Goal: Transaction & Acquisition: Obtain resource

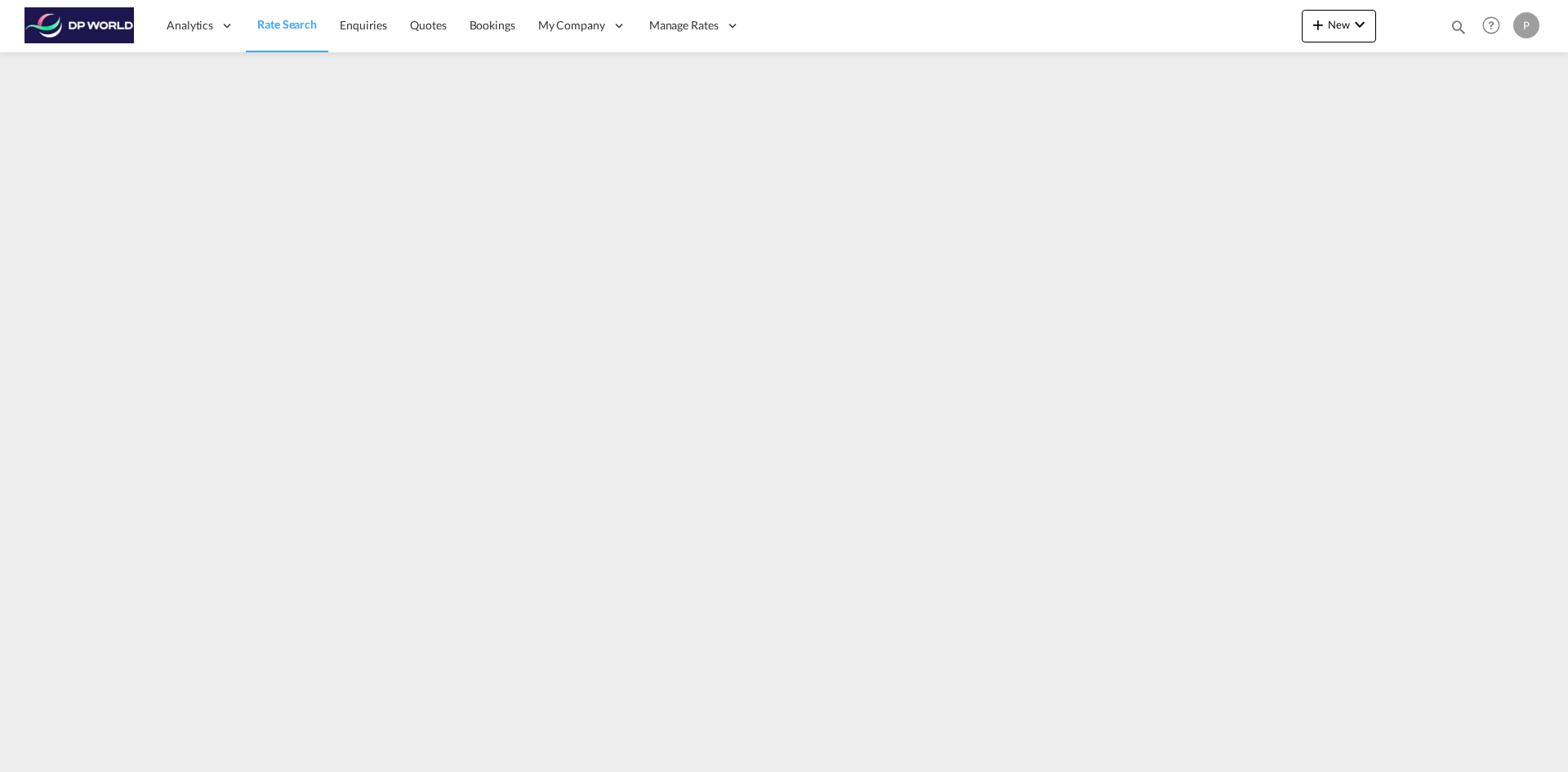
click at [296, 26] on span "Rate Search" at bounding box center [287, 24] width 60 height 14
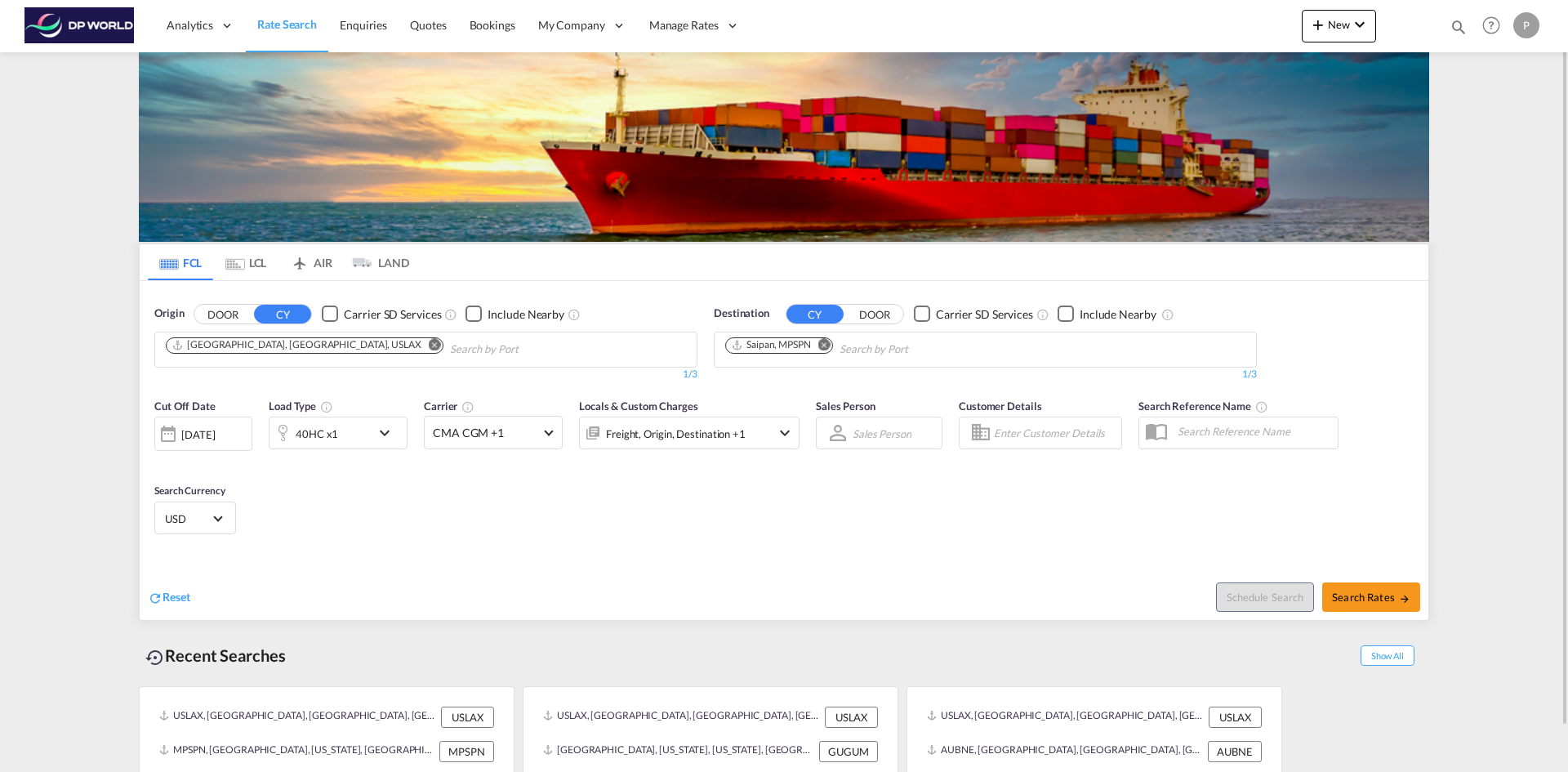
click at [214, 436] on div "[DATE]" at bounding box center [198, 434] width 33 height 15
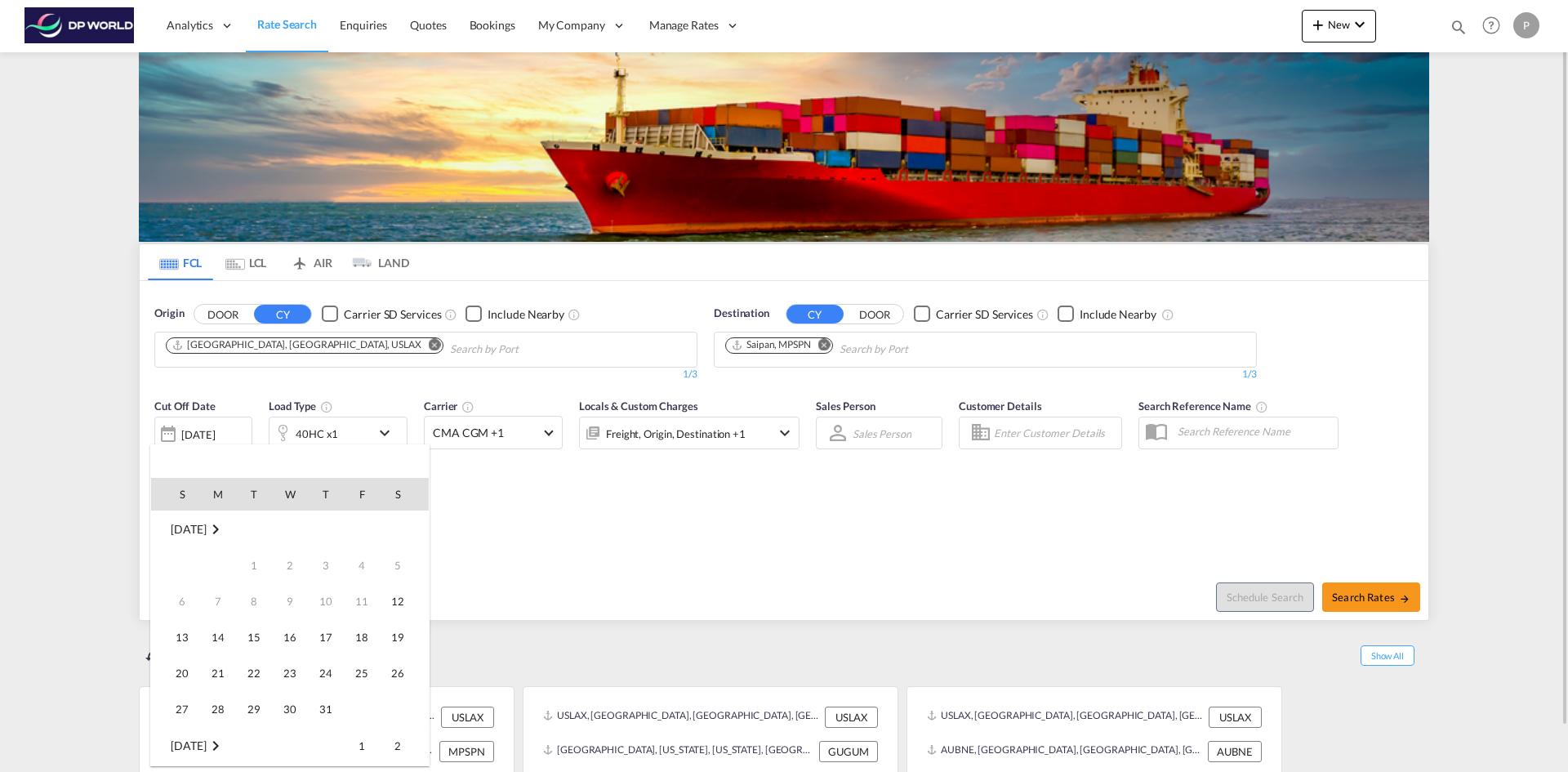
scroll to position [649, 0]
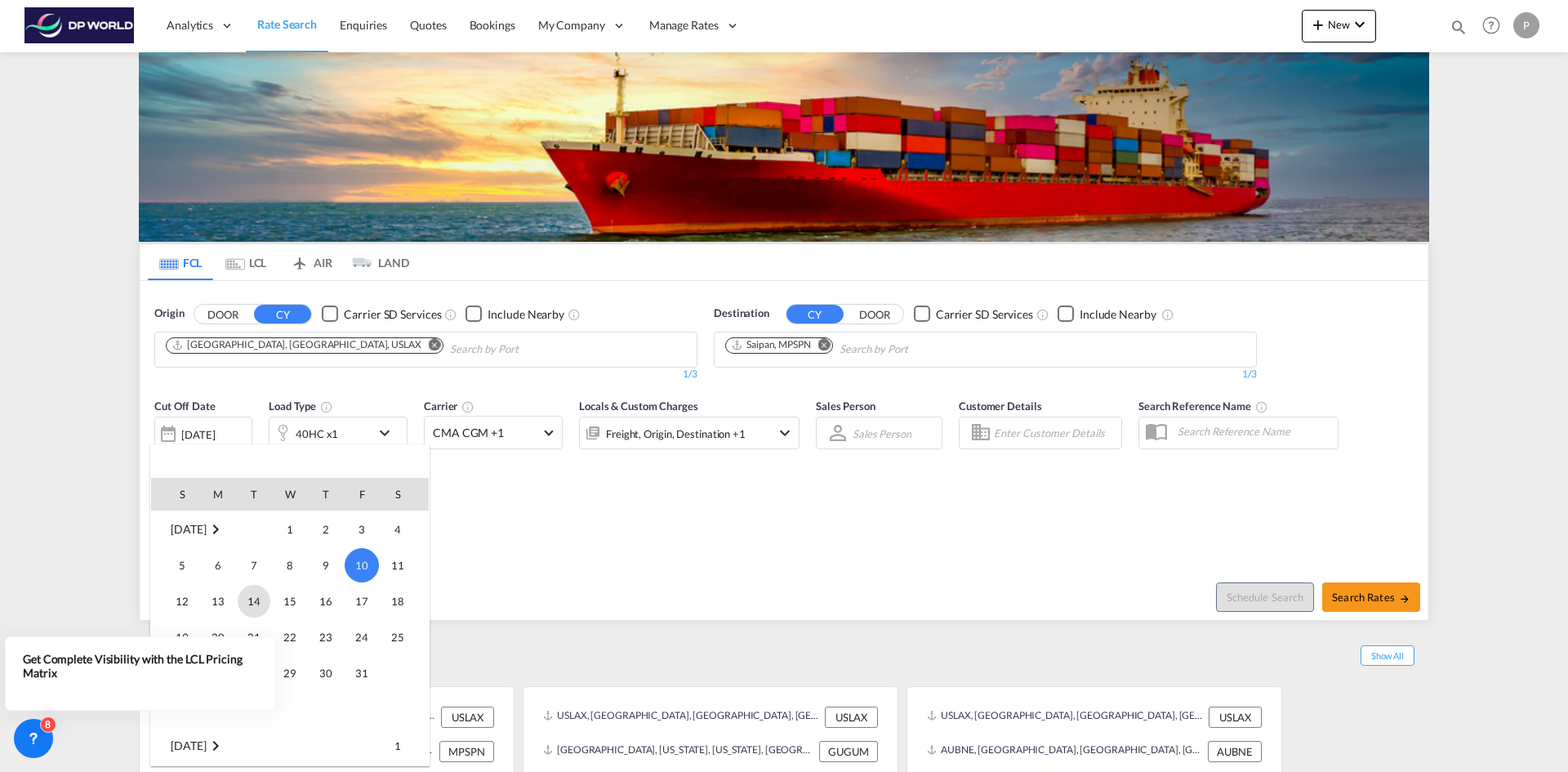
click at [258, 600] on span "14" at bounding box center [254, 601] width 32 height 32
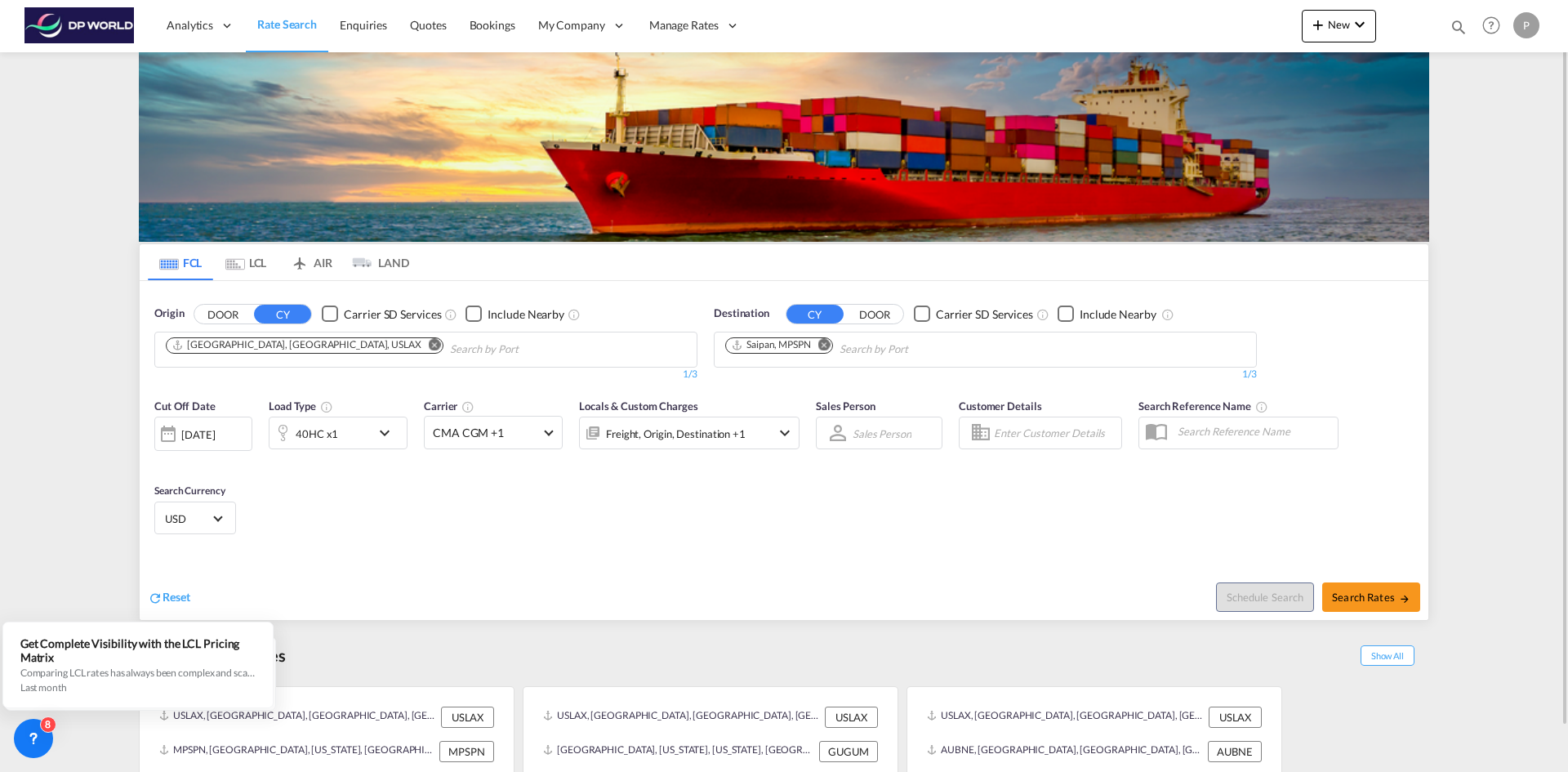
click at [384, 436] on md-icon "icon-chevron-down" at bounding box center [389, 433] width 28 height 20
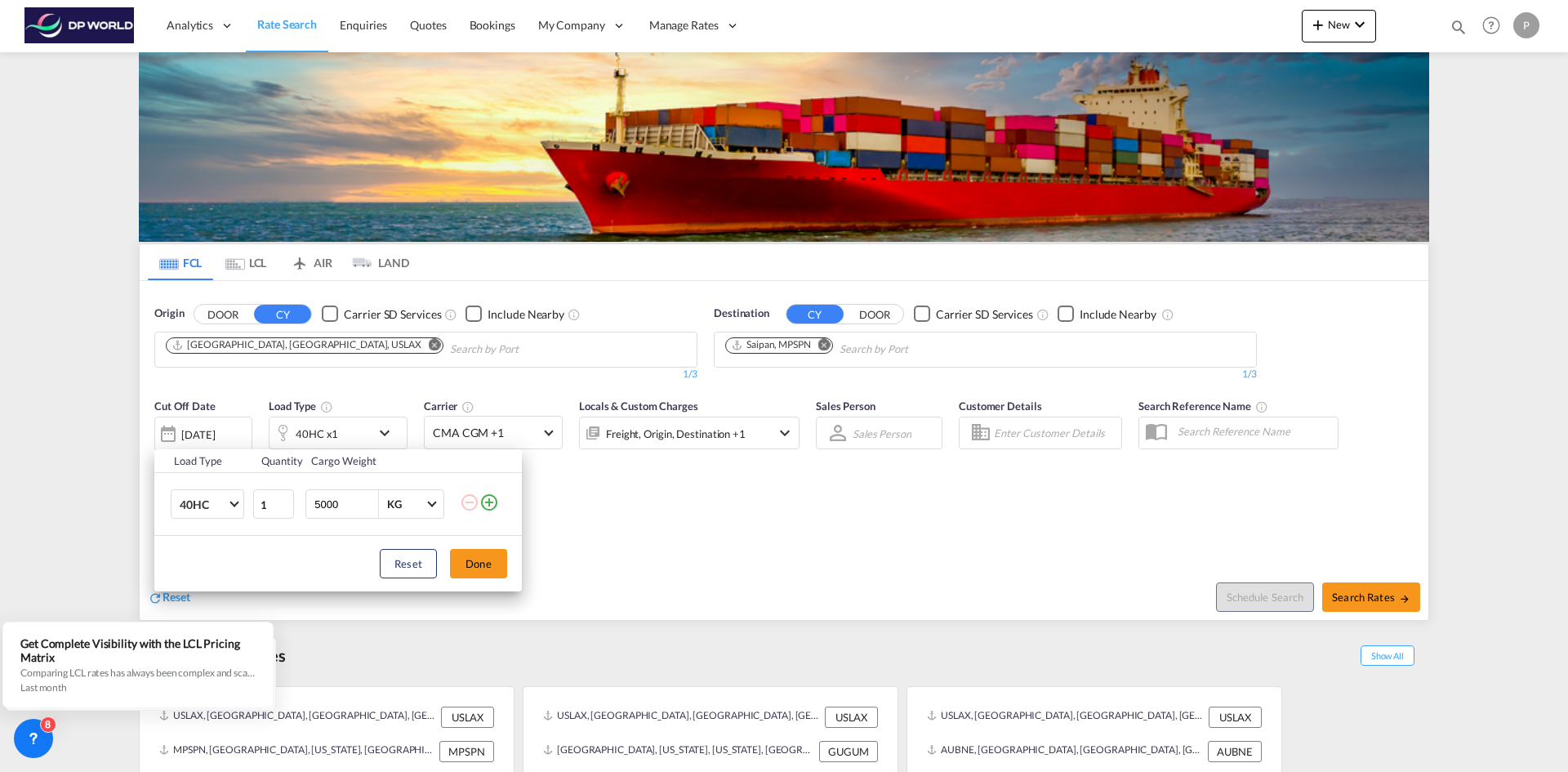
click at [489, 504] on md-icon "icon-plus-circle-outline" at bounding box center [489, 503] width 20 height 20
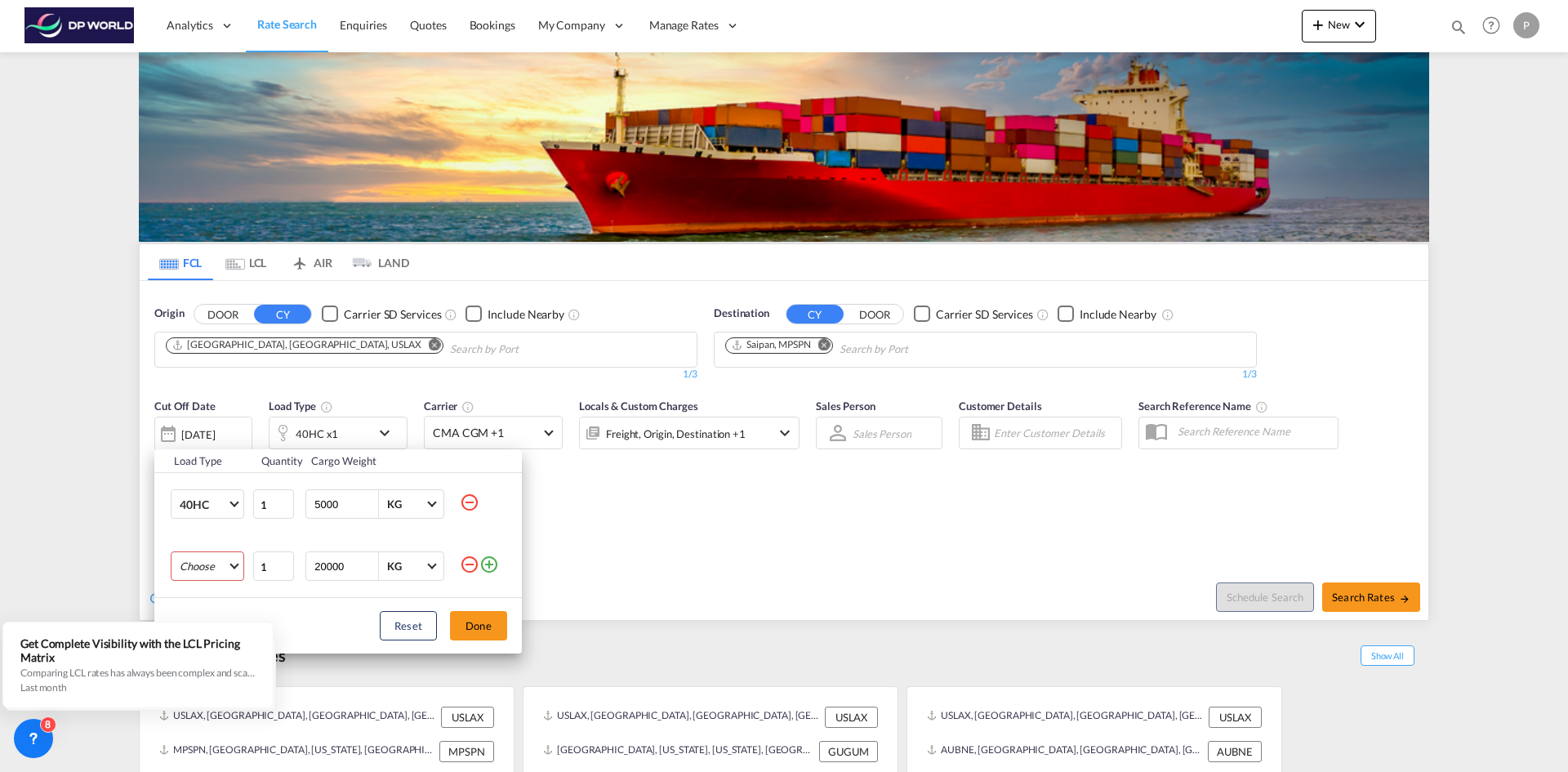
click at [225, 567] on md-select "Choose 20GP 40GP 40HC 45HC 20RE 40RE 40HR 20OT 40OT 20FR 40FR 40NR 20NR 45S 20T…" at bounding box center [208, 566] width 74 height 30
click at [213, 570] on md-option "20GP" at bounding box center [221, 566] width 111 height 39
drag, startPoint x: 353, startPoint y: 567, endPoint x: 282, endPoint y: 567, distance: 71.0
click at [282, 567] on tr "20GP 1 20000 KG KG" at bounding box center [338, 565] width 368 height 62
type input "5000"
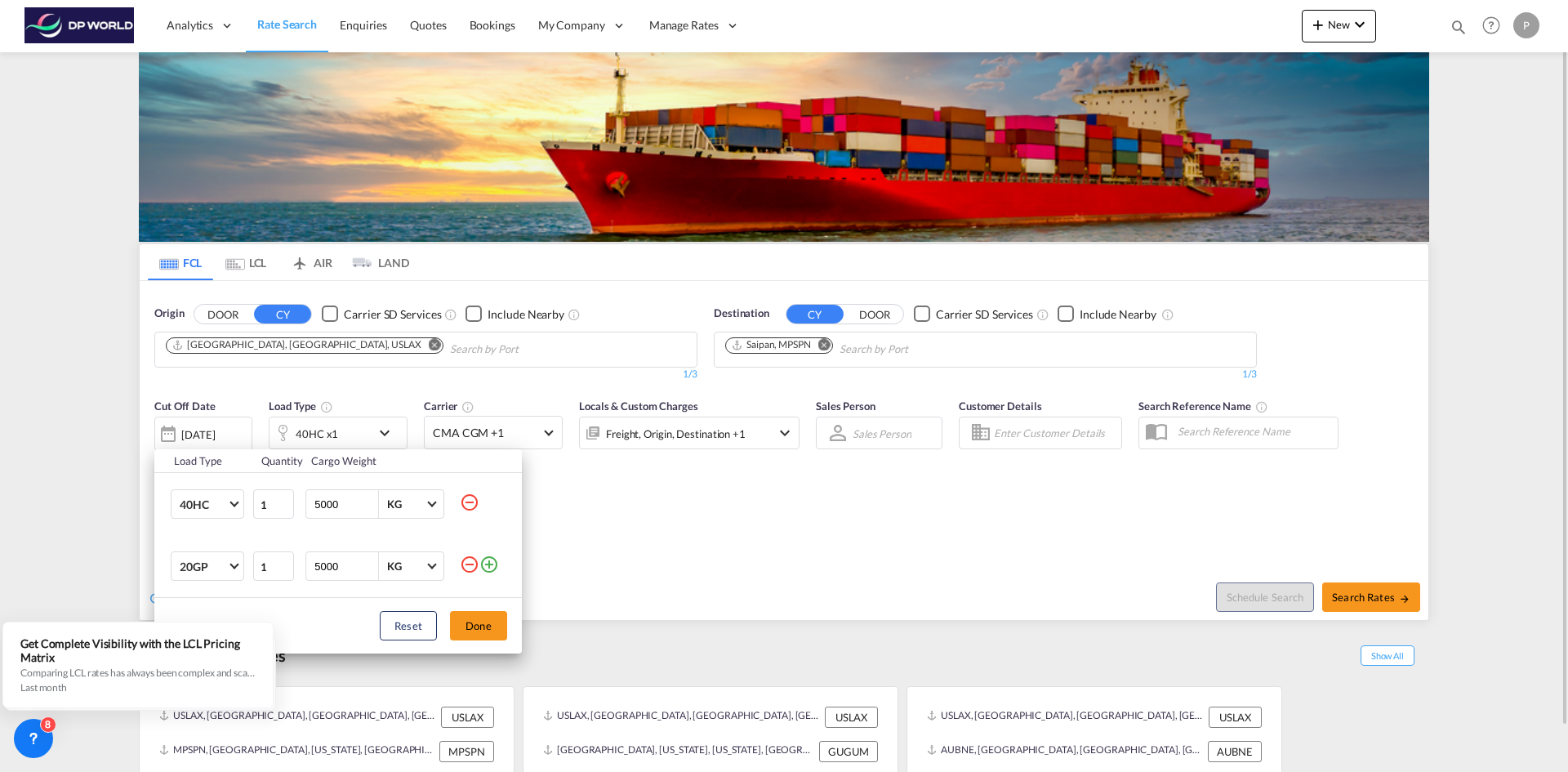
click at [487, 629] on button "Done" at bounding box center [479, 625] width 57 height 30
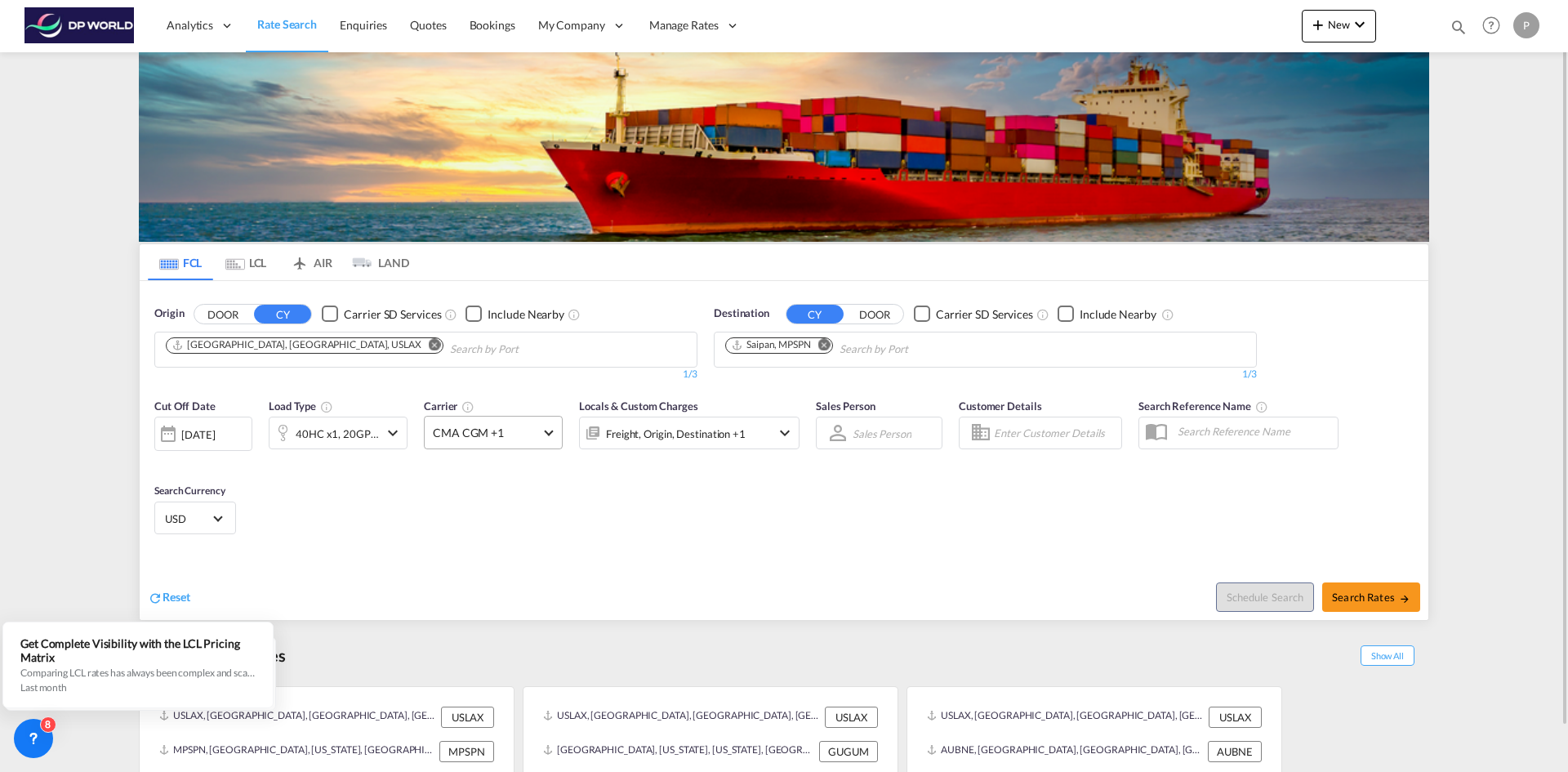
click at [545, 434] on md-select-value "CMA CGM +1" at bounding box center [494, 433] width 138 height 31
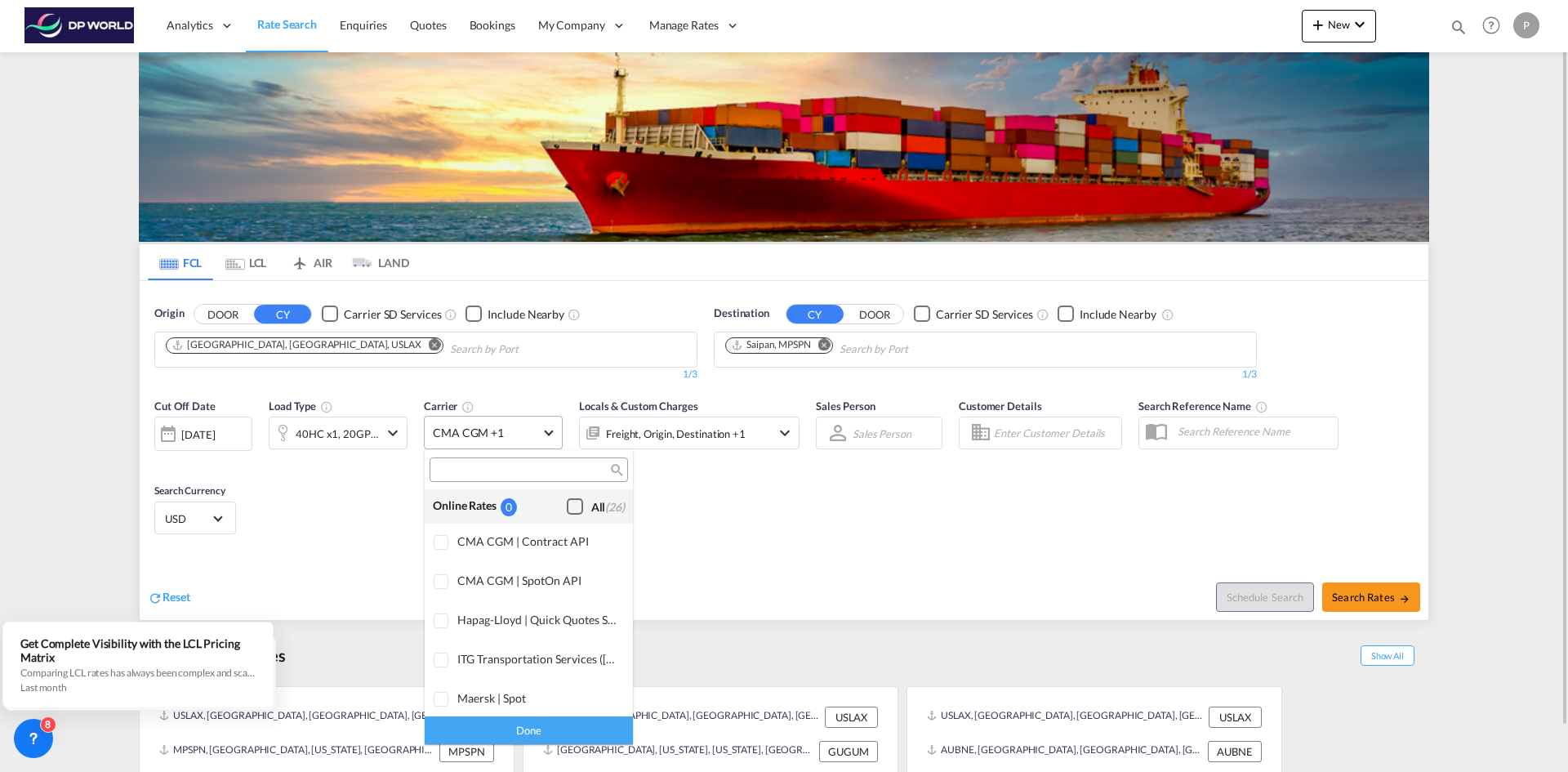
scroll to position [1155, 0]
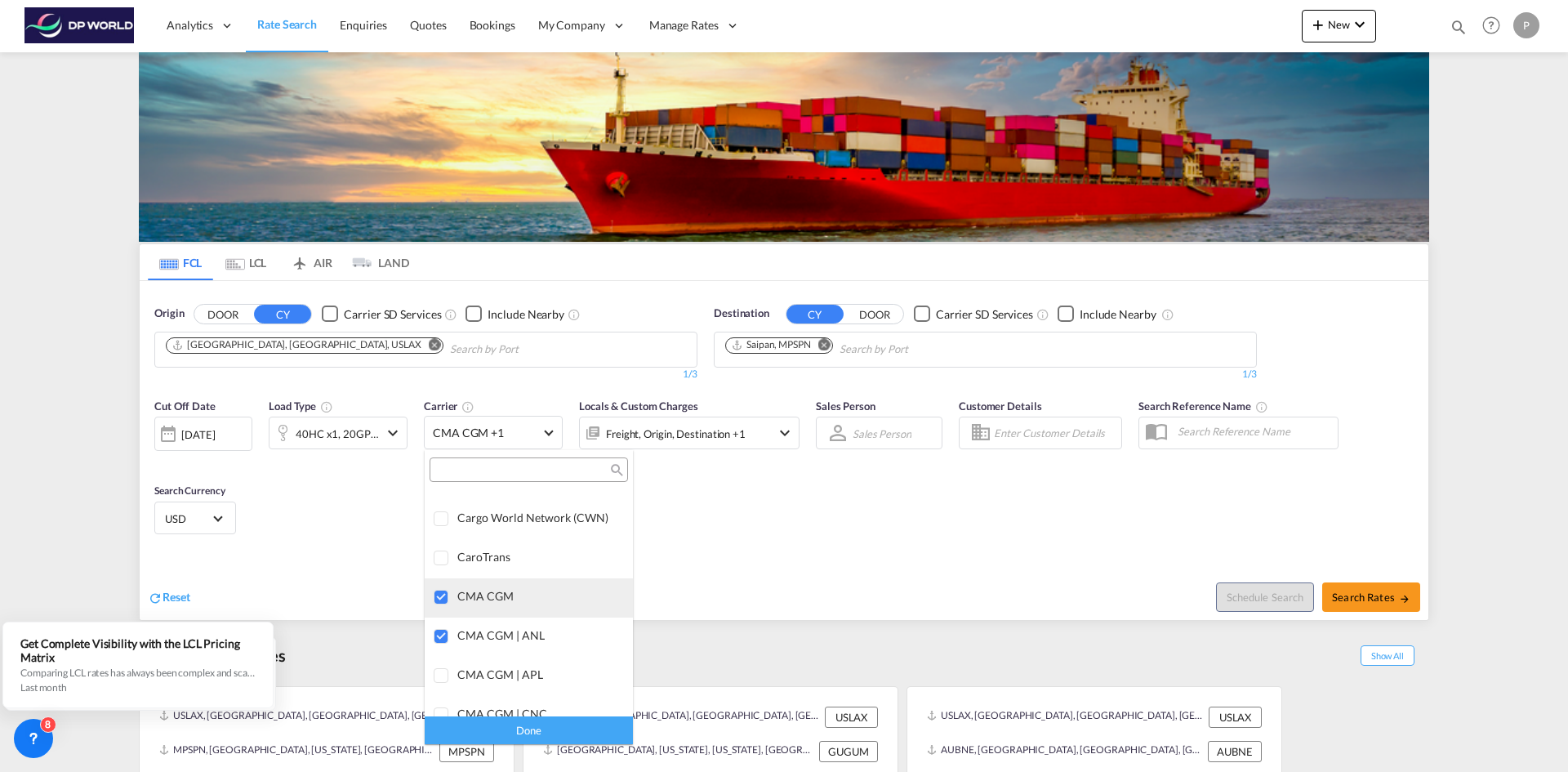
click at [446, 593] on div at bounding box center [442, 598] width 17 height 17
click at [440, 640] on div at bounding box center [442, 636] width 17 height 17
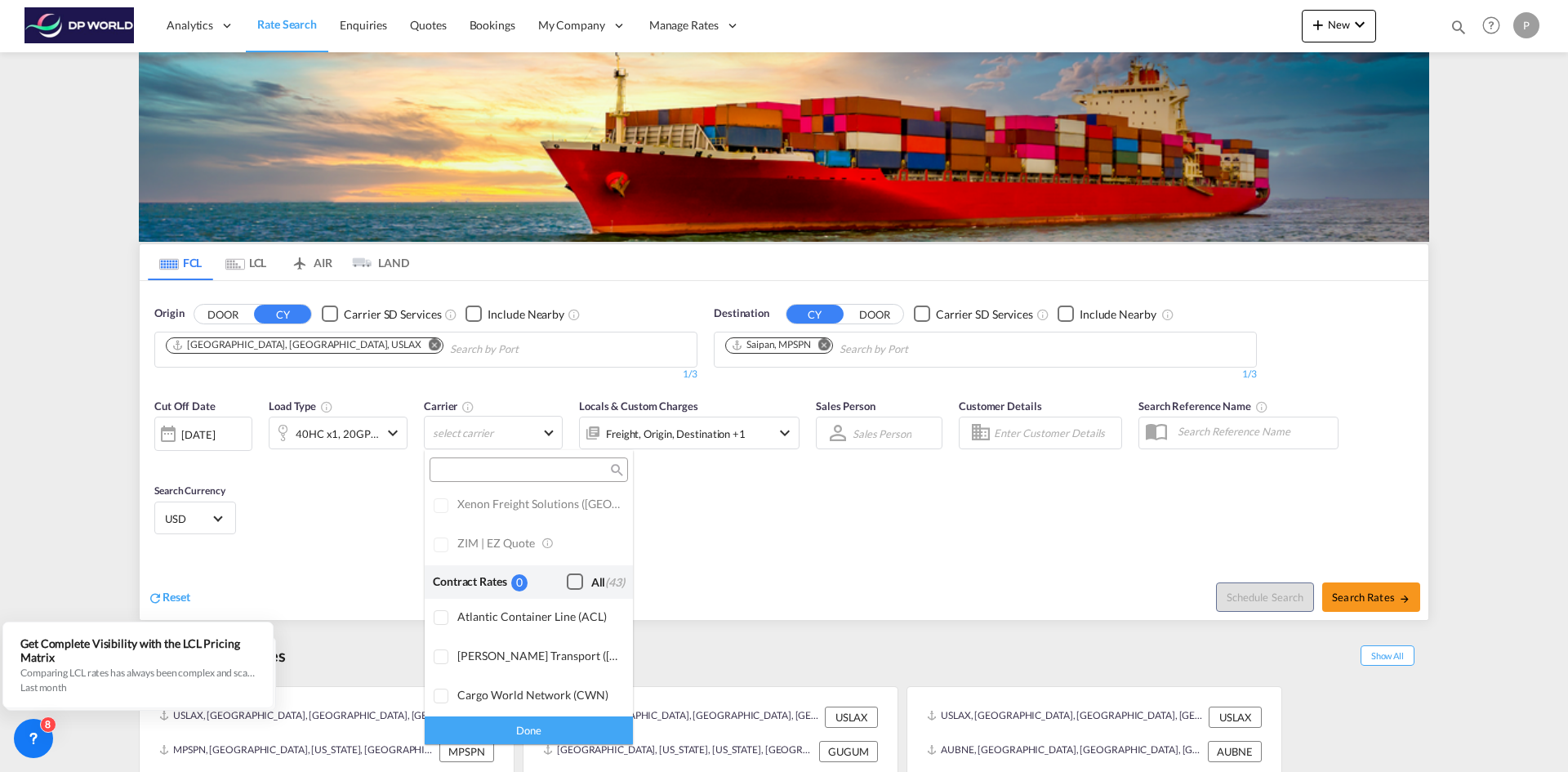
scroll to position [991, 0]
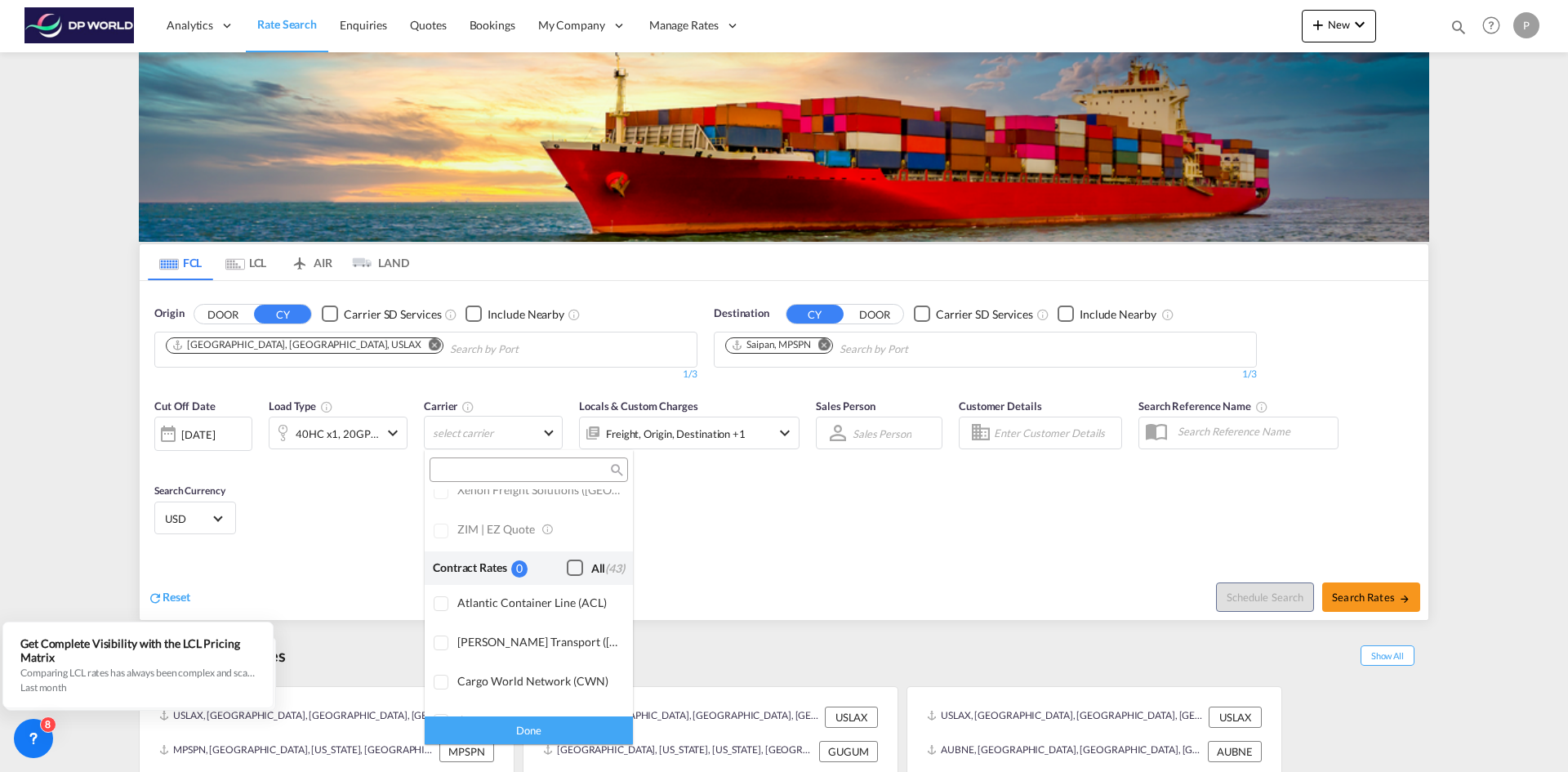
click at [567, 564] on div "Checkbox No Ink" at bounding box center [574, 567] width 17 height 17
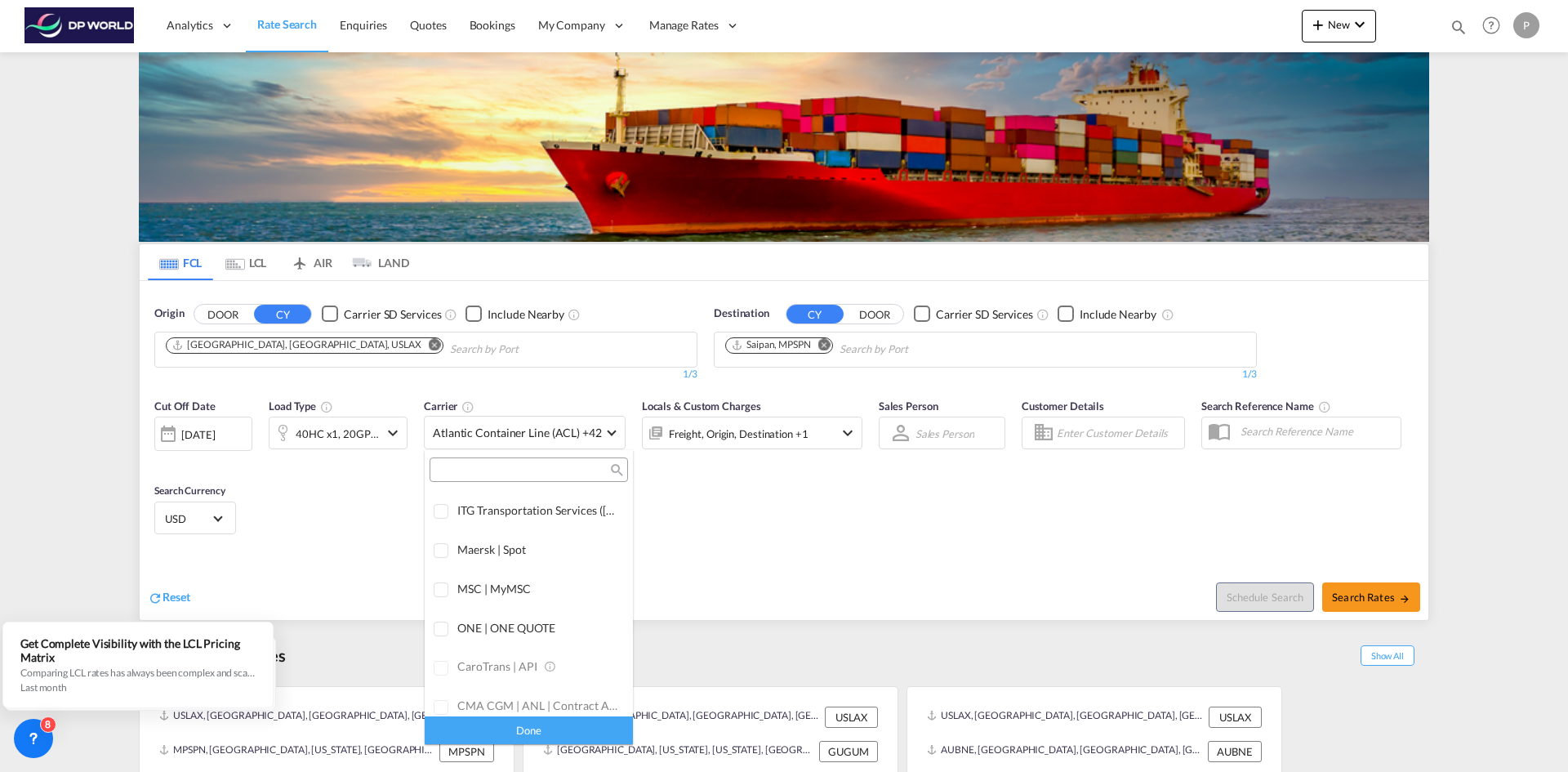
scroll to position [0, 0]
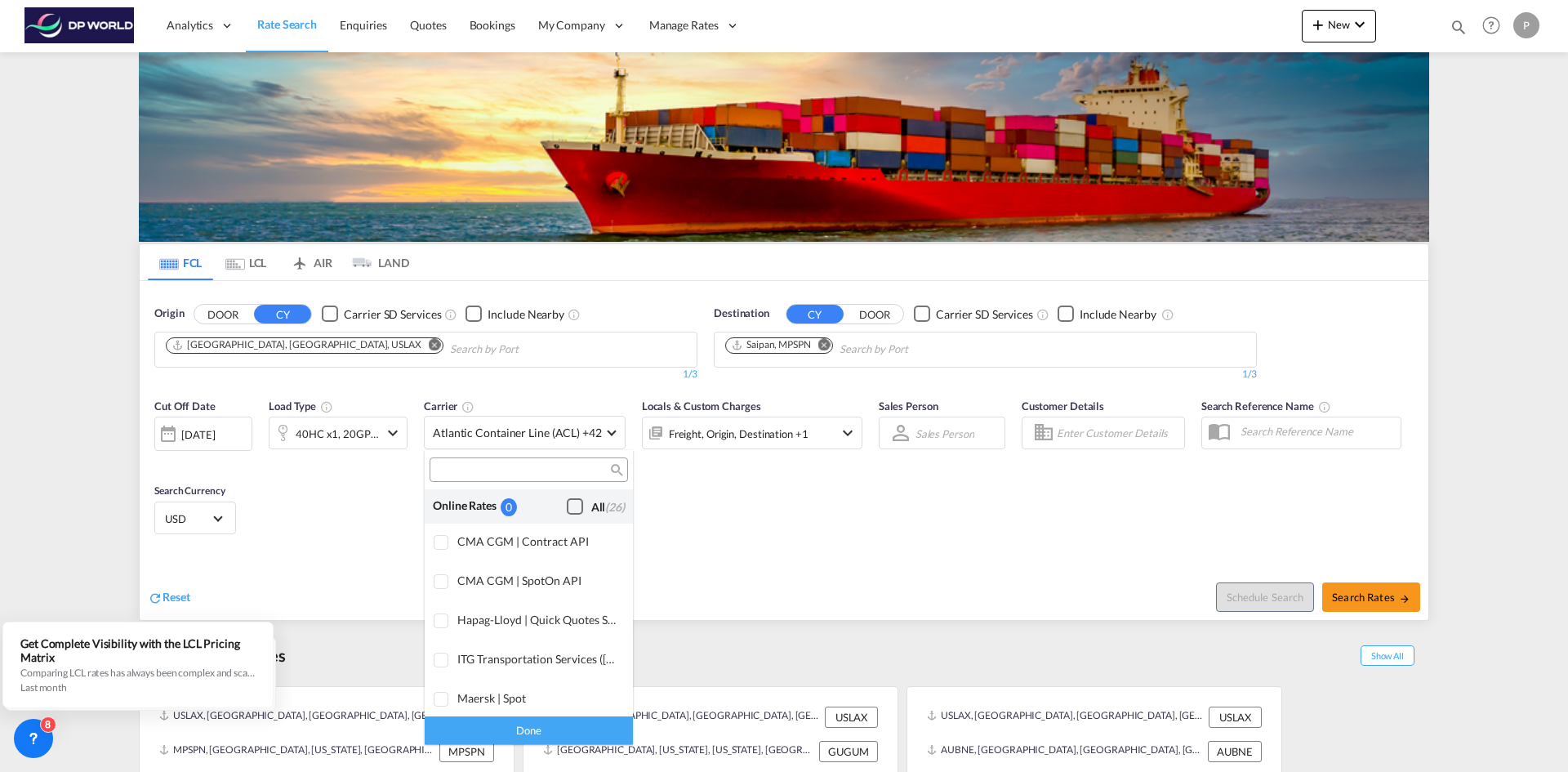
click at [567, 499] on div "Checkbox No Ink" at bounding box center [574, 506] width 17 height 17
click at [951, 534] on md-backdrop at bounding box center [784, 386] width 1568 height 772
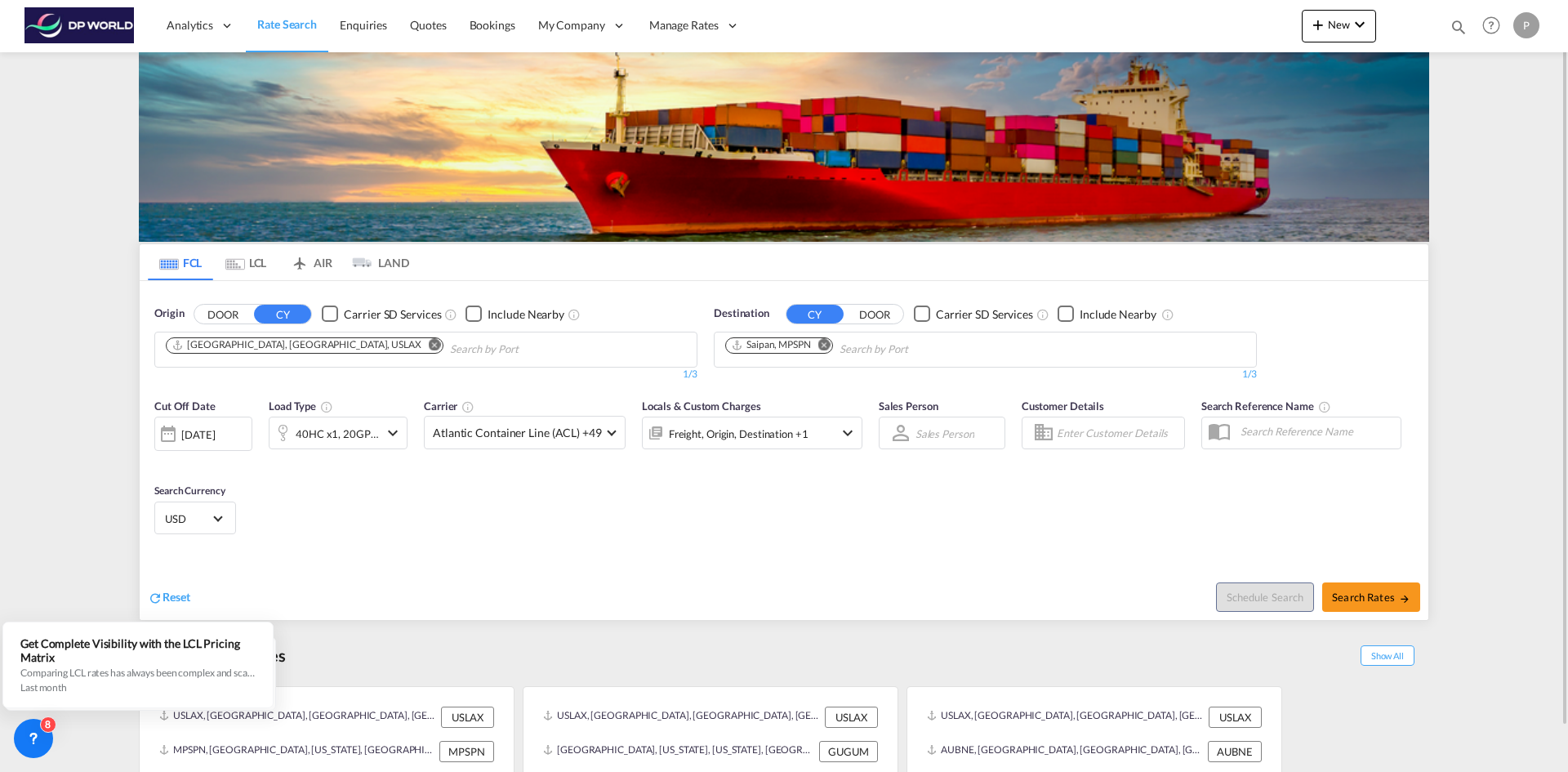
click at [826, 345] on md-icon "Remove" at bounding box center [824, 344] width 12 height 12
click at [825, 345] on input "Chips input." at bounding box center [803, 349] width 155 height 27
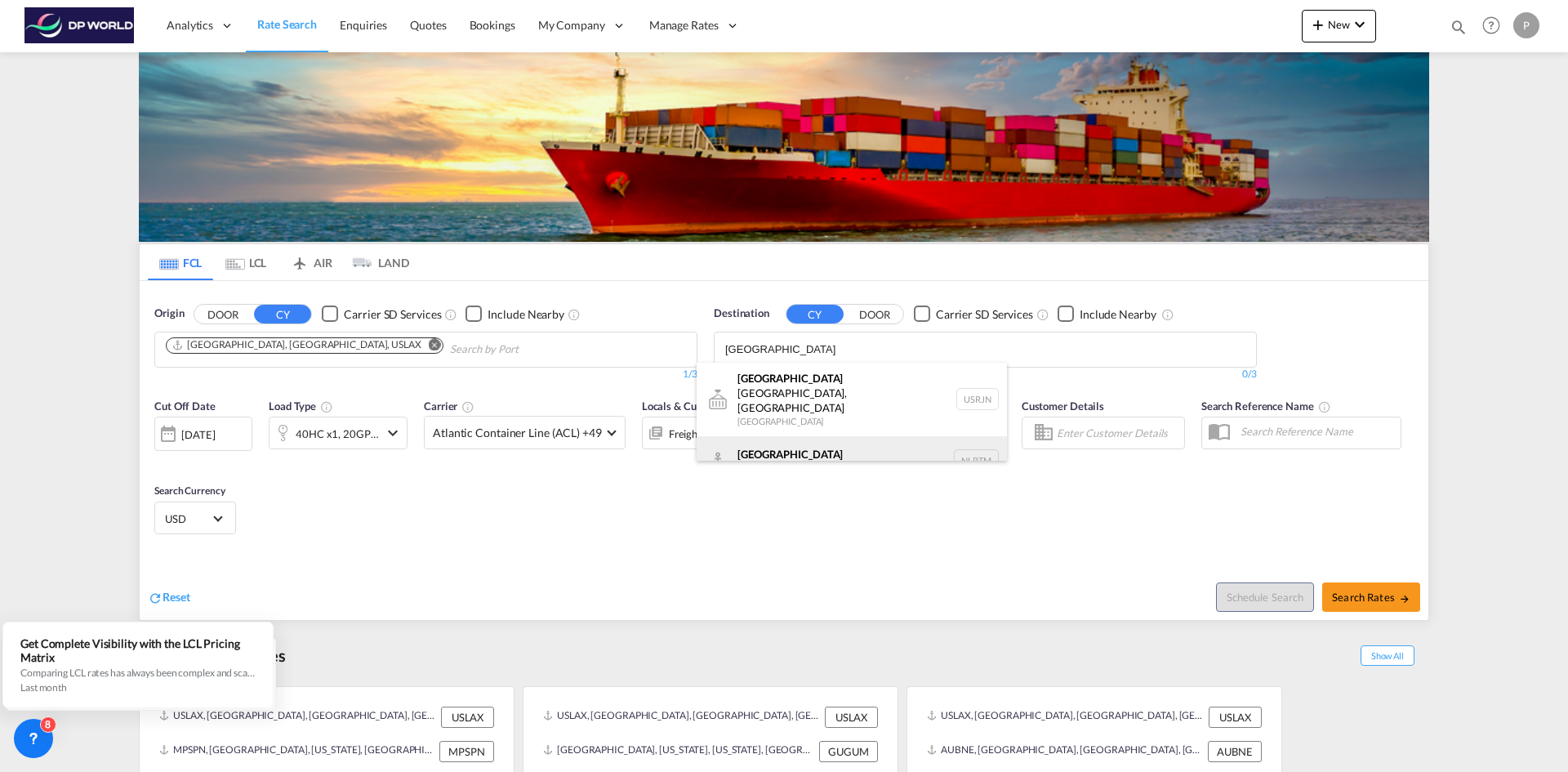
type input "[GEOGRAPHIC_DATA]"
click at [770, 436] on div "[GEOGRAPHIC_DATA] [GEOGRAPHIC_DATA] NLRTM" at bounding box center [852, 460] width 311 height 49
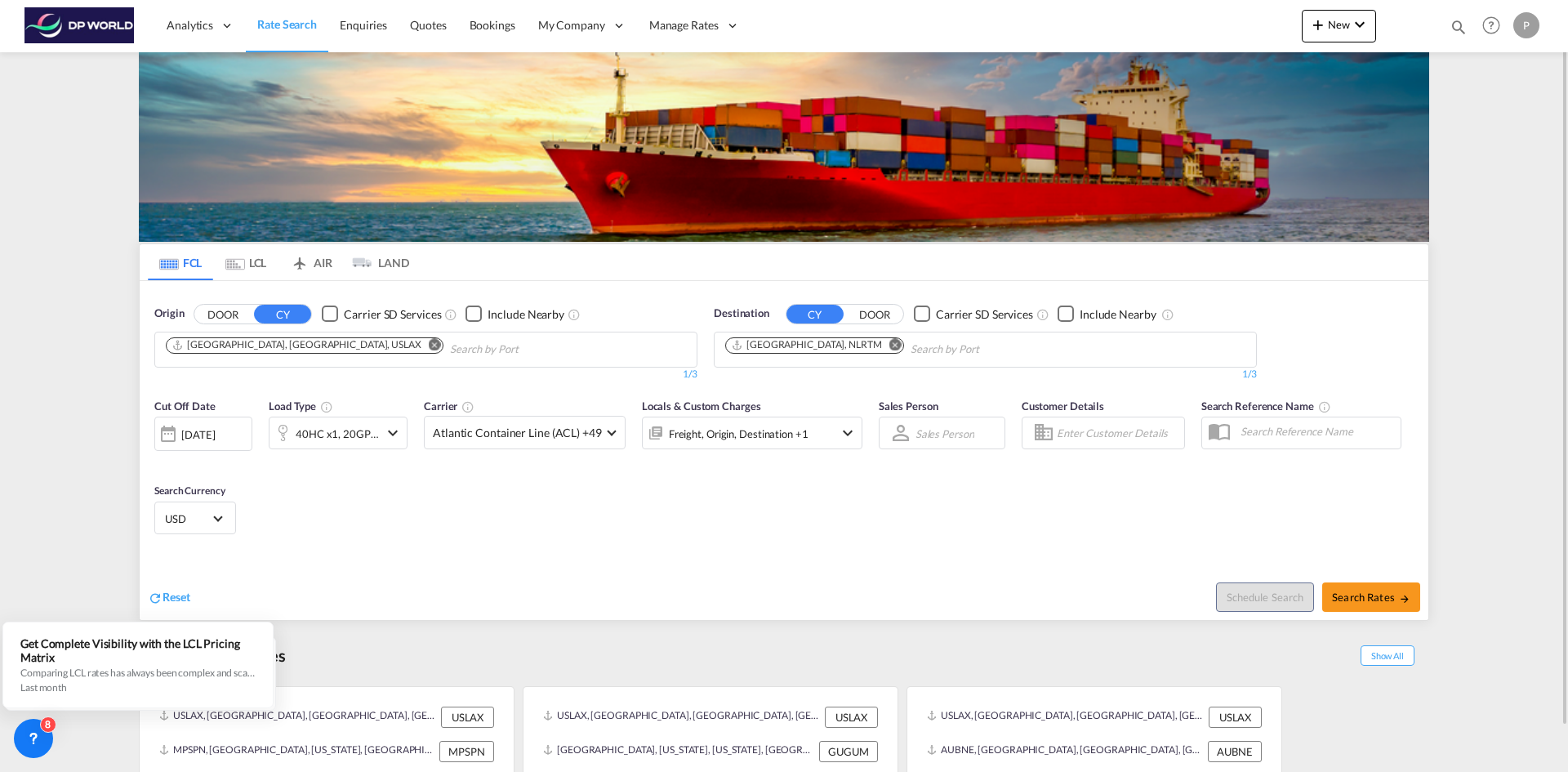
scroll to position [47, 0]
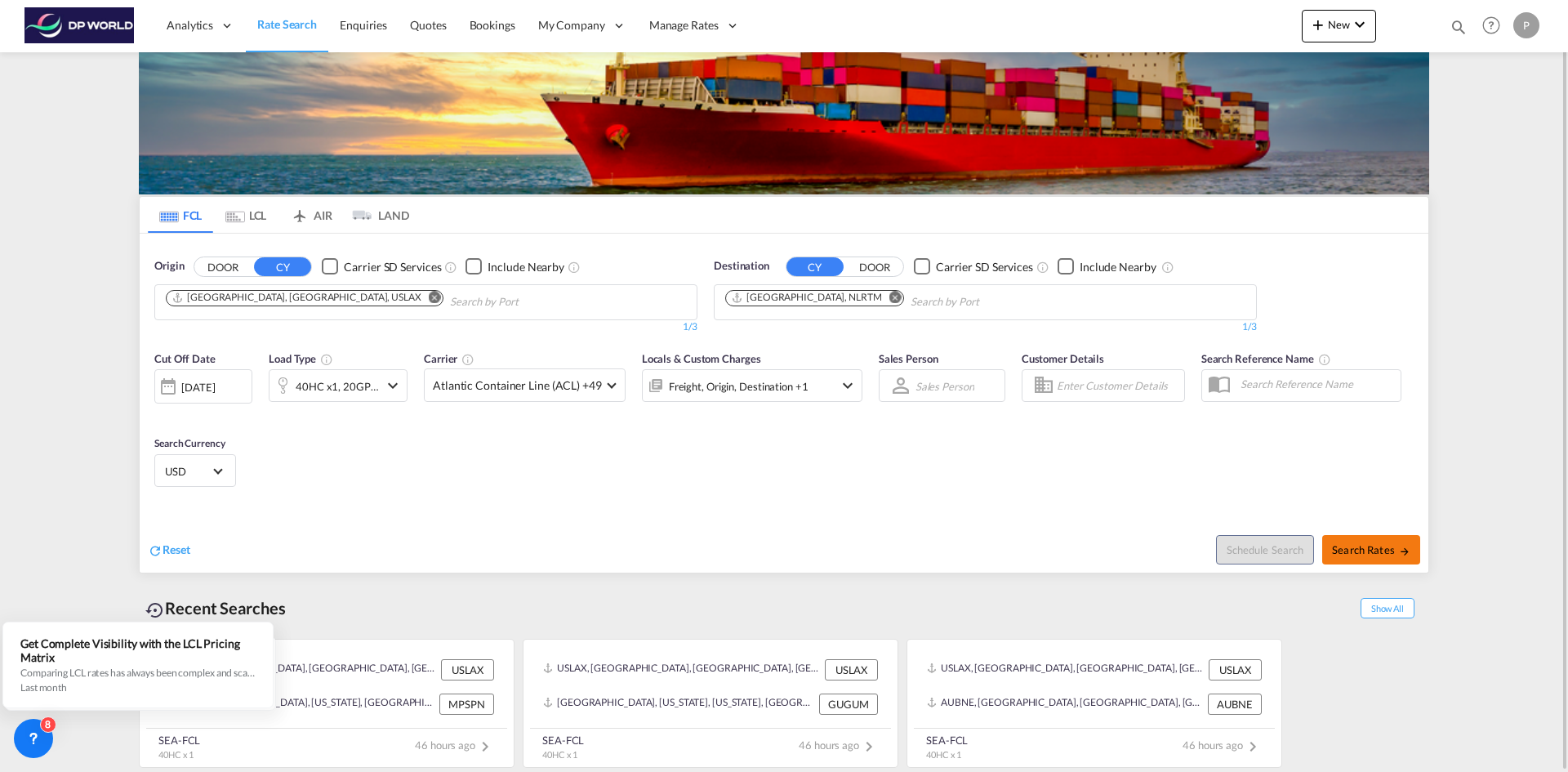
click at [1366, 547] on span "Search Rates" at bounding box center [1371, 549] width 79 height 13
type input "USLAX to NLRTM / [DATE]"
